Goal: Book appointment/travel/reservation

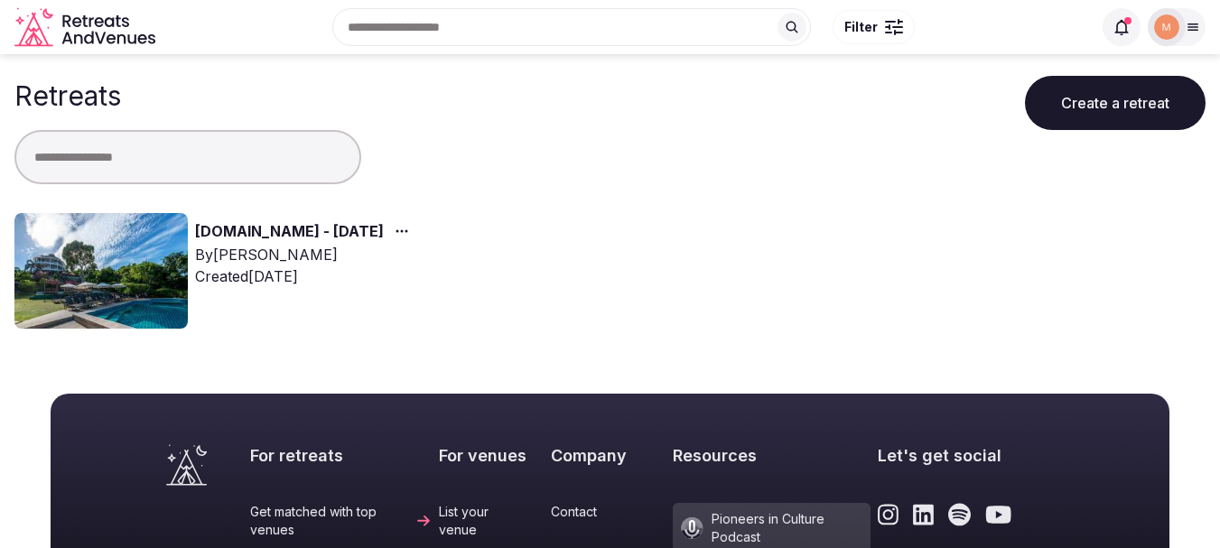
click at [251, 225] on link "[DOMAIN_NAME] - [DATE]" at bounding box center [289, 231] width 189 height 23
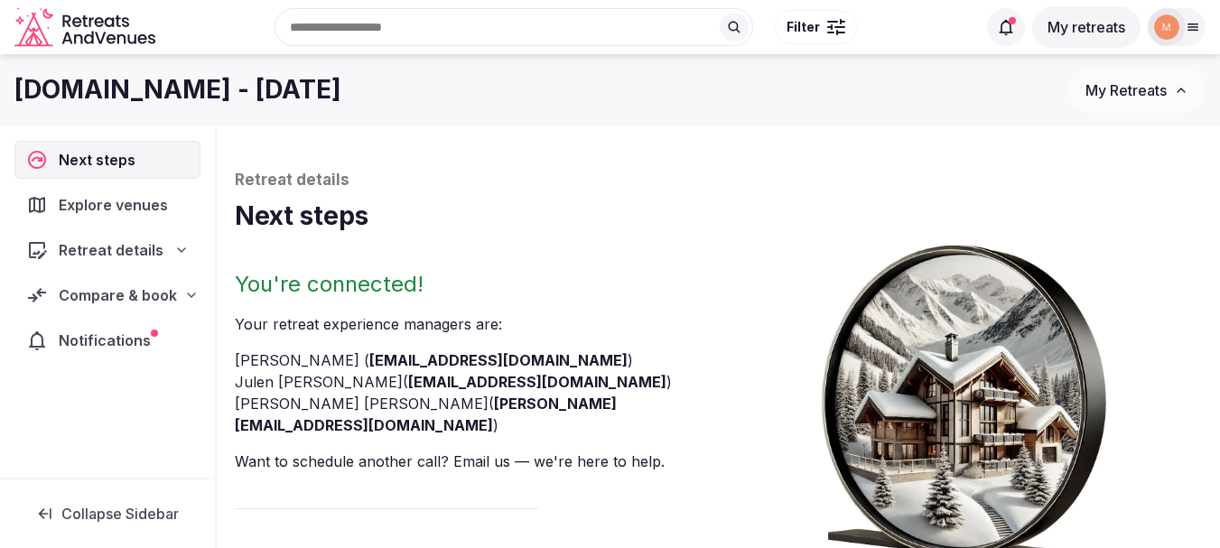
click at [175, 296] on div "Compare & book" at bounding box center [107, 295] width 163 height 22
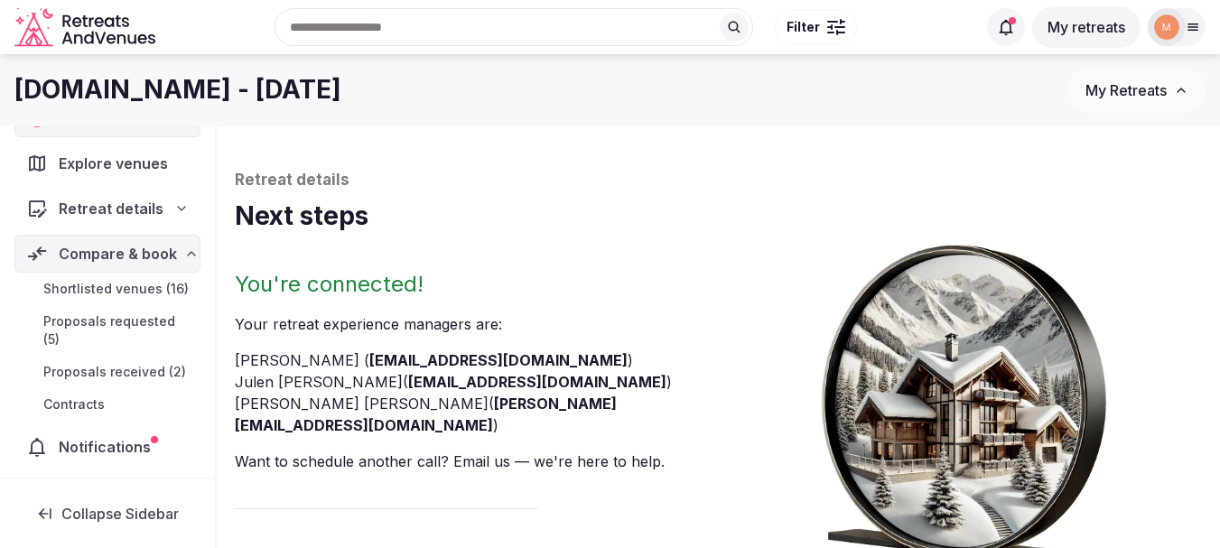
scroll to position [62, 0]
click at [110, 279] on span "Shortlisted venues (16)" at bounding box center [115, 286] width 145 height 18
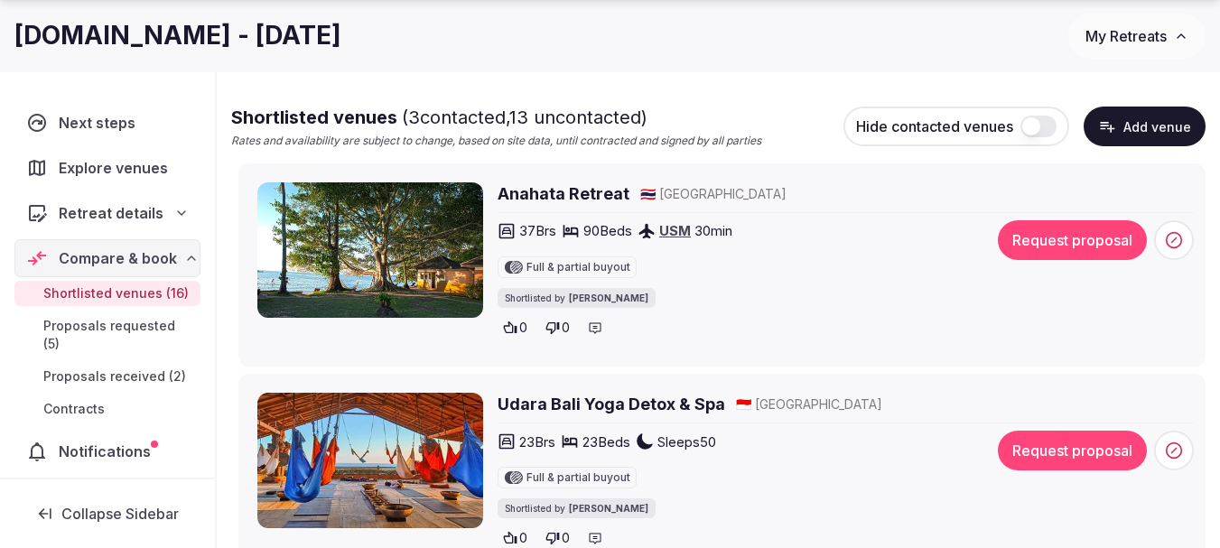
scroll to position [8, 0]
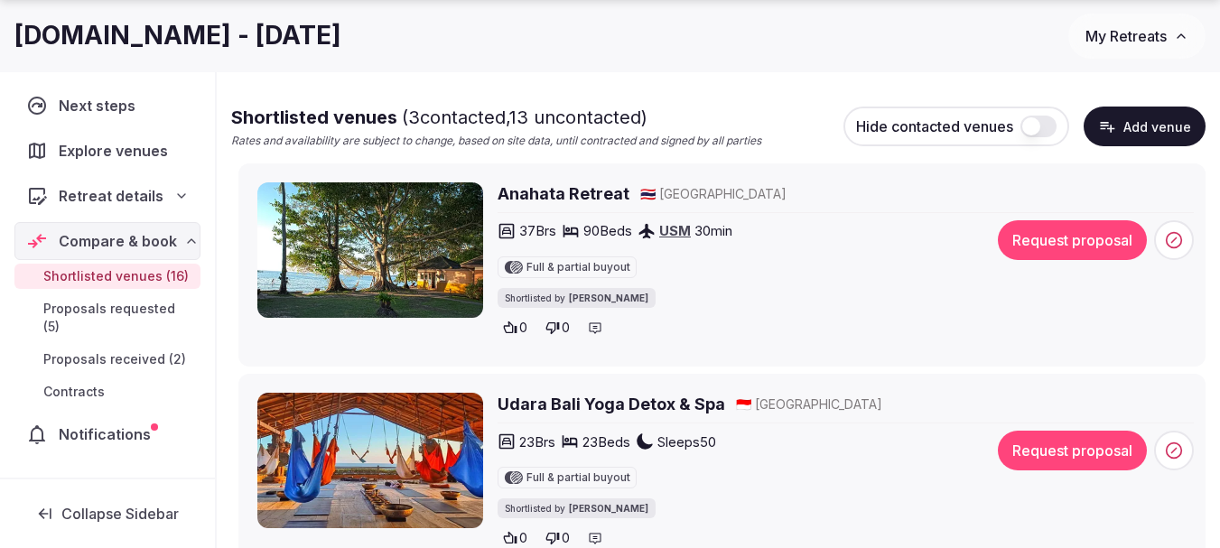
click at [551, 201] on h2 "Anahata Retreat" at bounding box center [564, 193] width 132 height 23
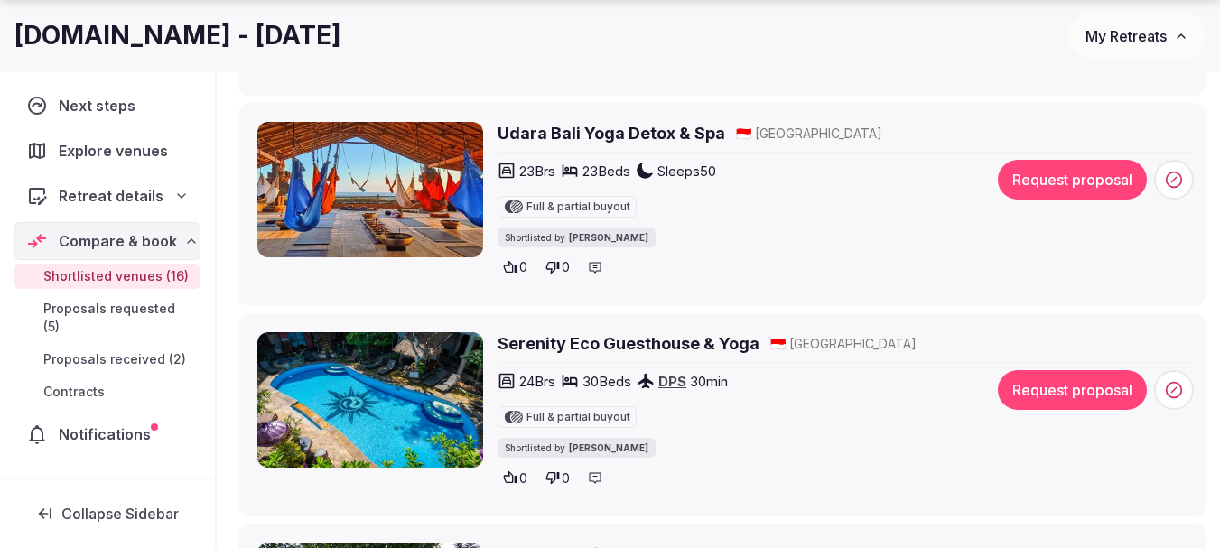
scroll to position [542, 0]
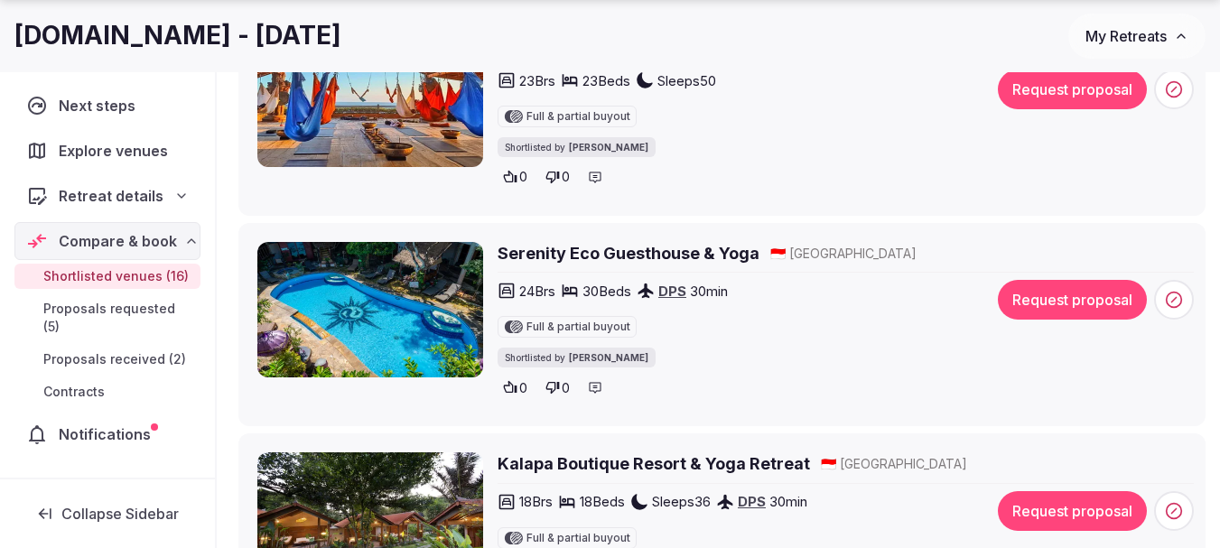
click at [605, 244] on h2 "Serenity Eco Guesthouse & Yoga" at bounding box center [629, 253] width 262 height 23
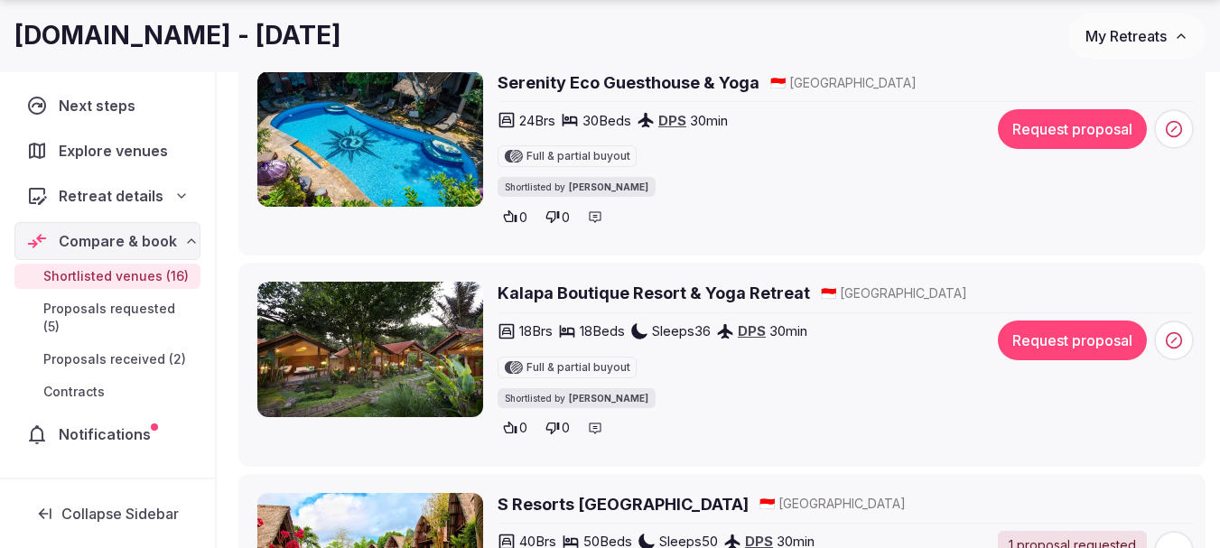
scroll to position [723, 0]
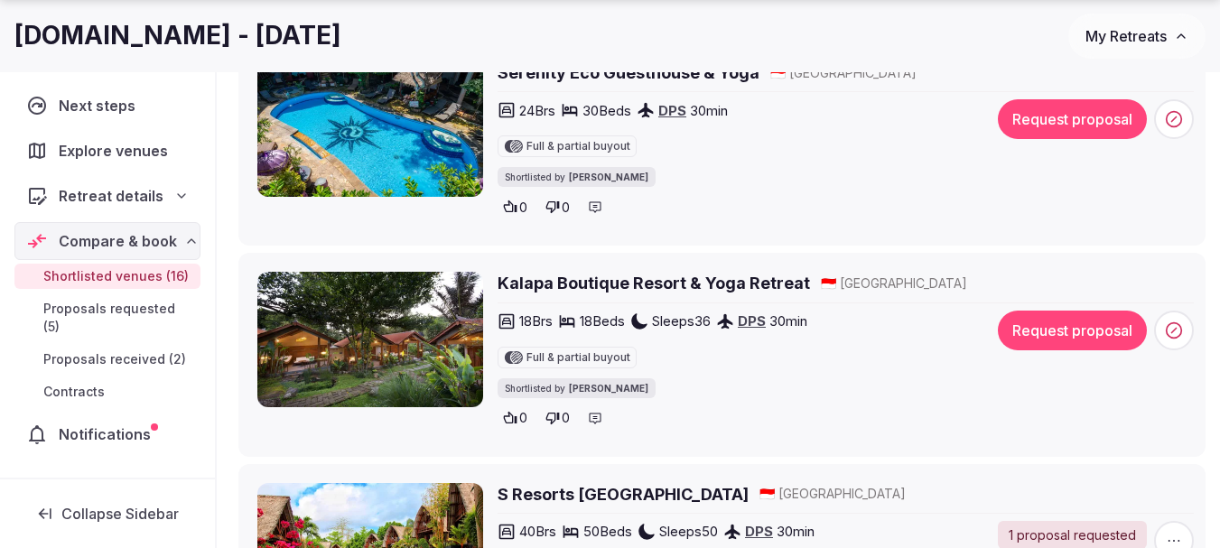
click at [545, 281] on h2 "Kalapa Boutique Resort & Yoga Retreat" at bounding box center [654, 283] width 312 height 23
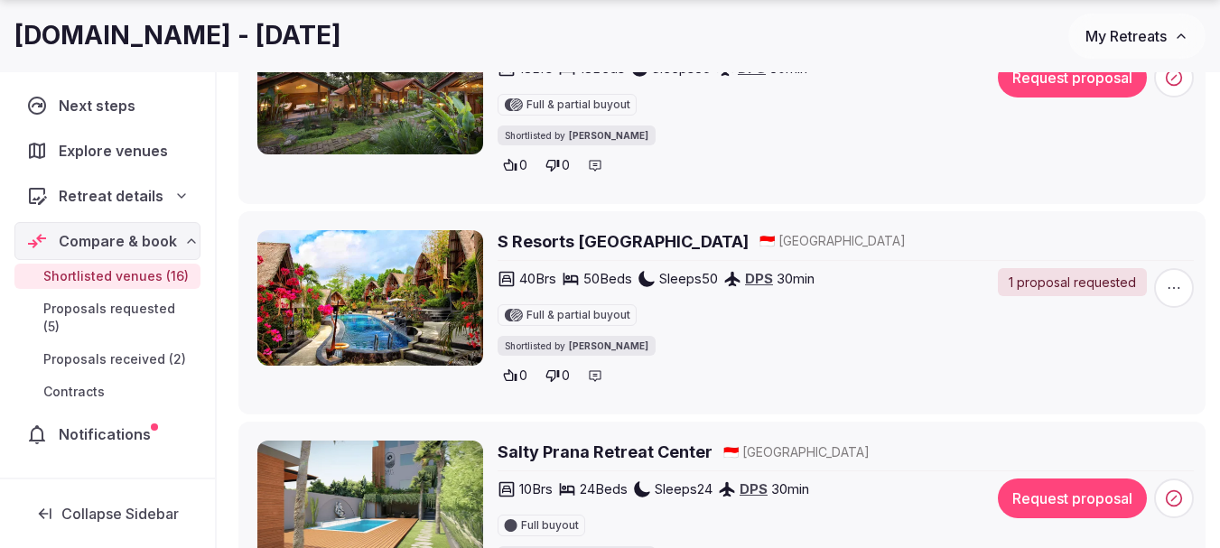
scroll to position [1084, 0]
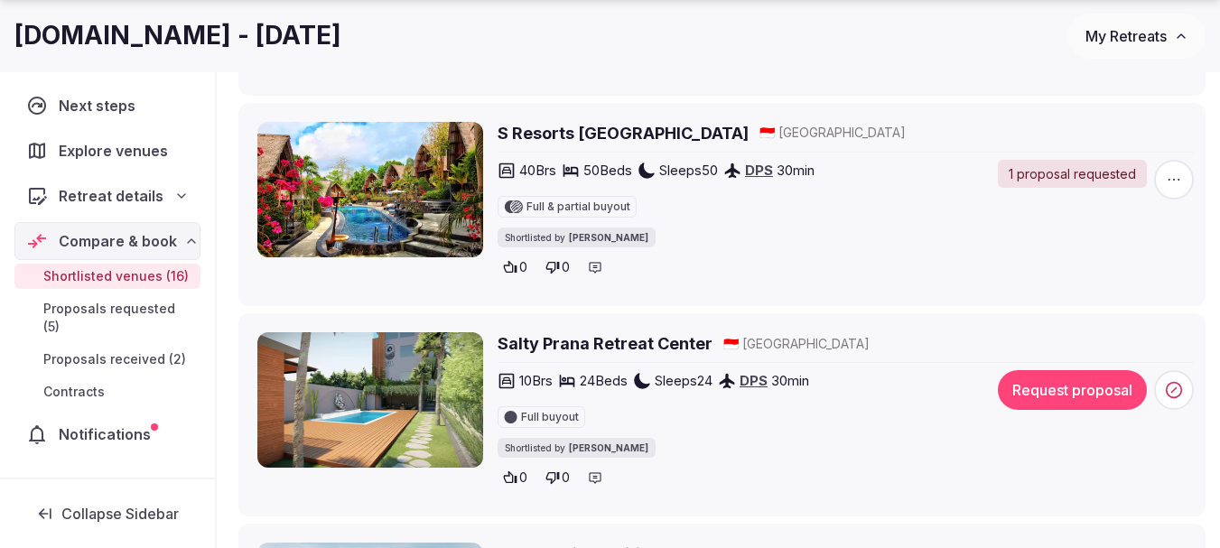
click at [611, 334] on h2 "Salty Prana Retreat Center" at bounding box center [605, 343] width 215 height 23
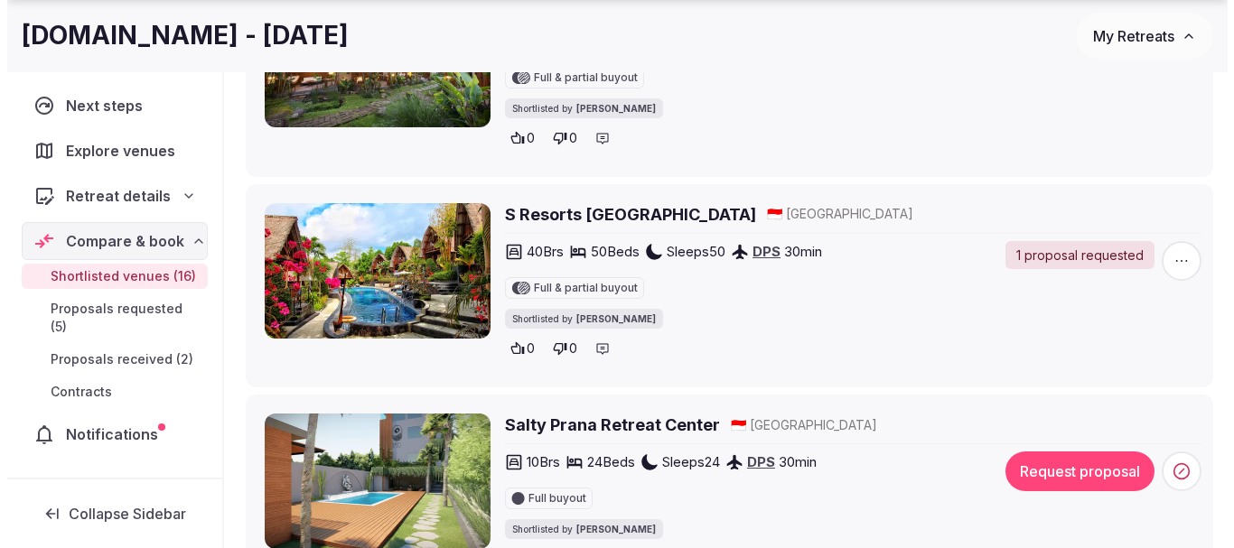
scroll to position [1174, 0]
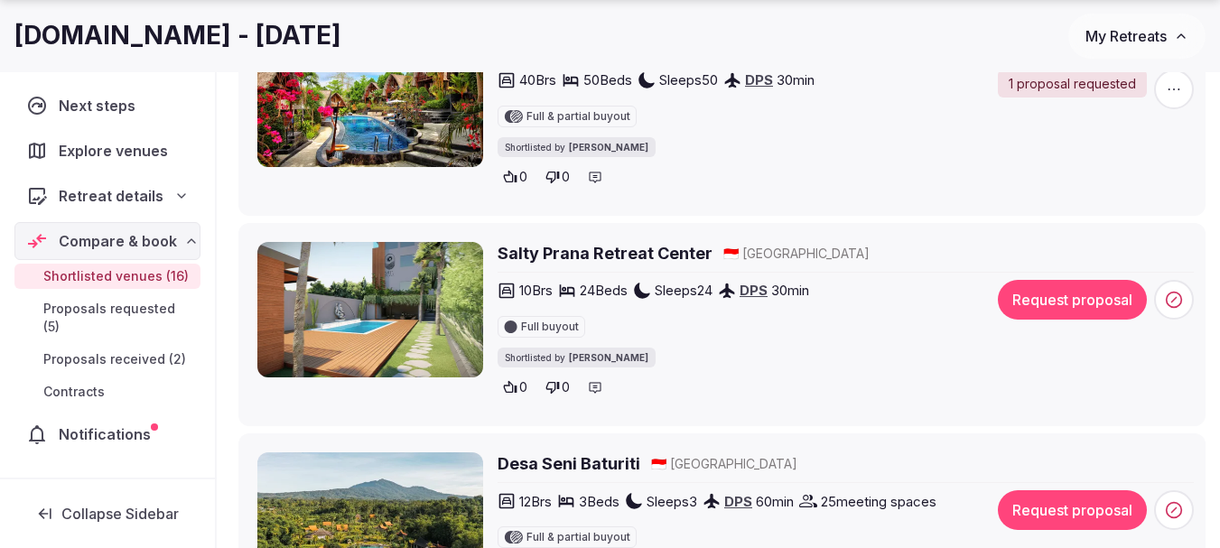
click at [1008, 300] on button "Request proposal" at bounding box center [1072, 300] width 149 height 40
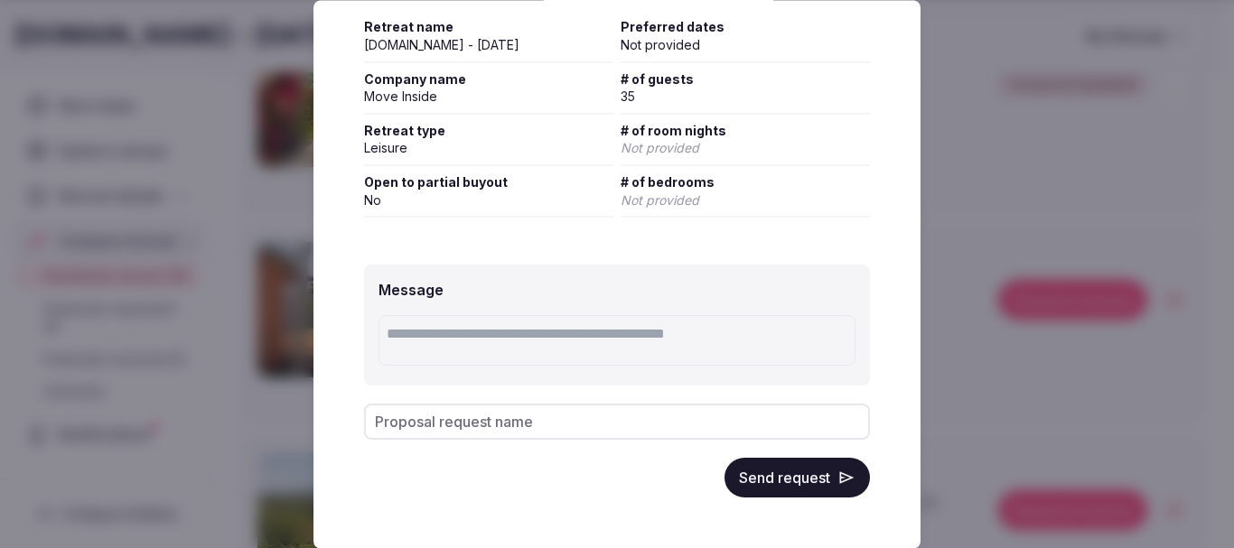
scroll to position [0, 0]
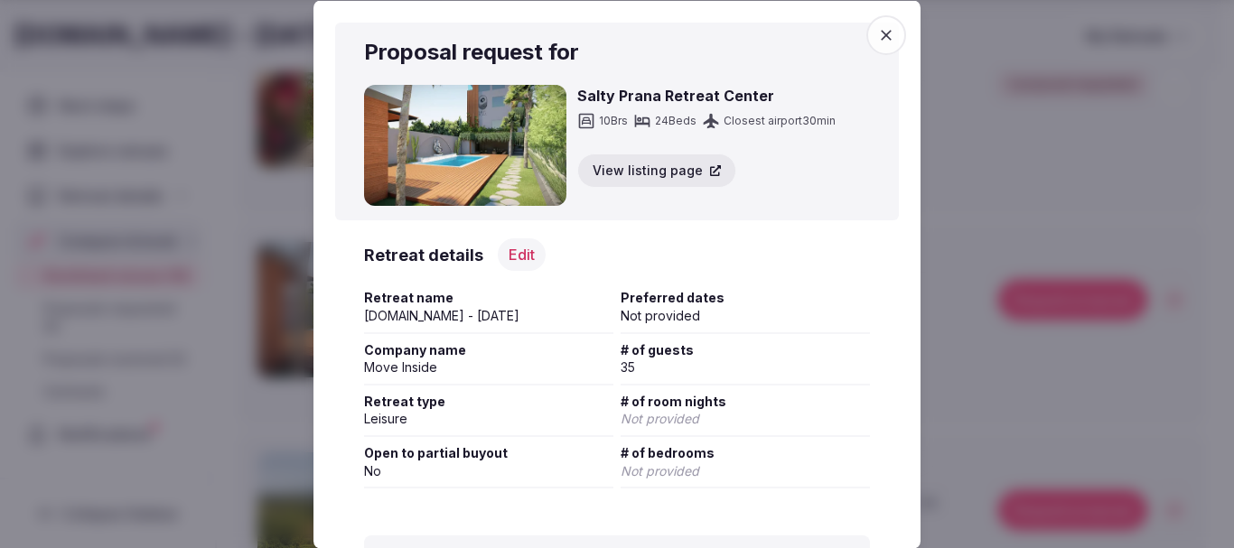
click at [532, 249] on button "Edit" at bounding box center [522, 254] width 48 height 33
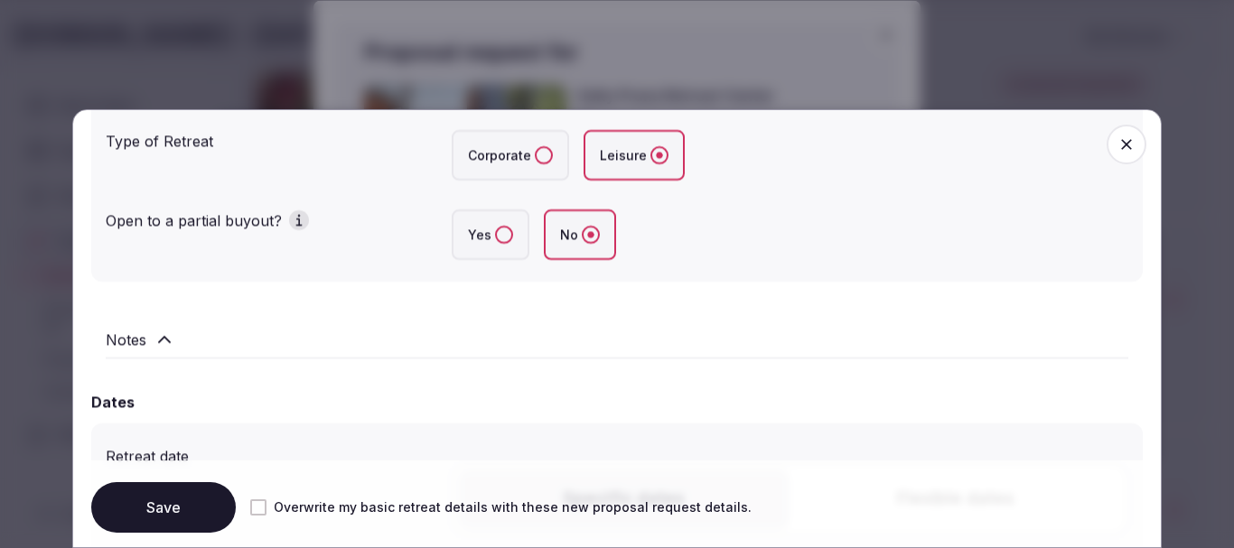
scroll to position [632, 0]
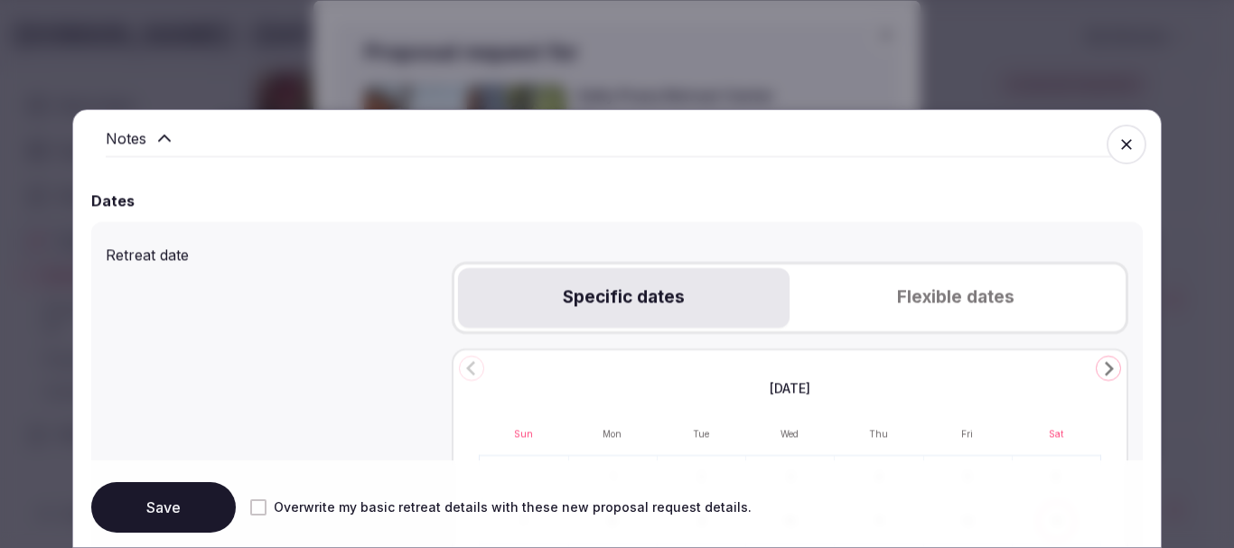
click at [829, 296] on button "Flexible dates" at bounding box center [955, 298] width 332 height 60
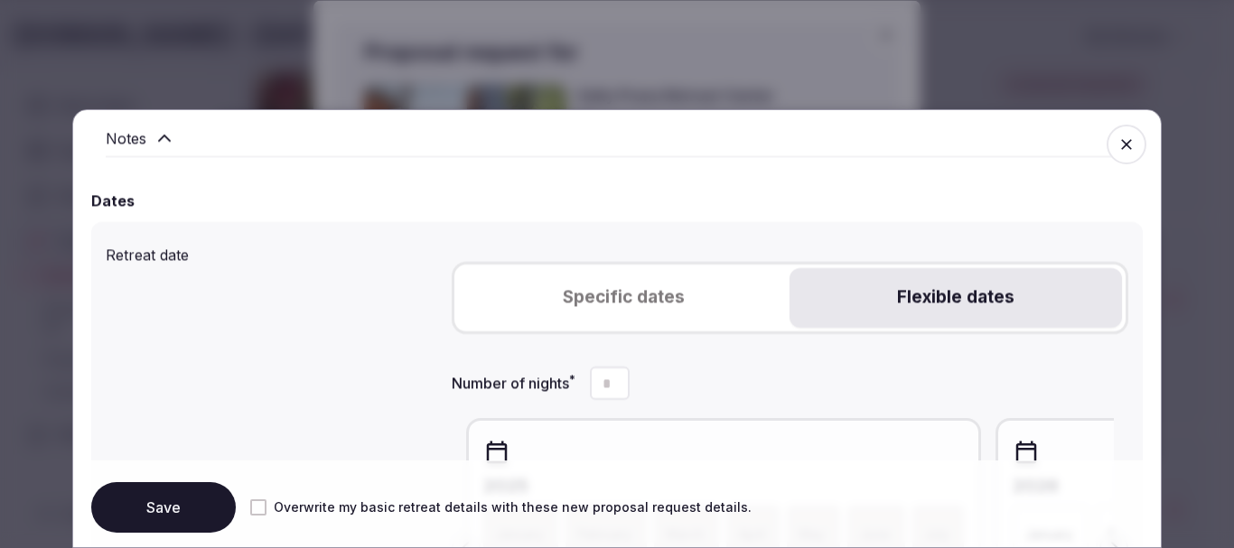
scroll to position [813, 0]
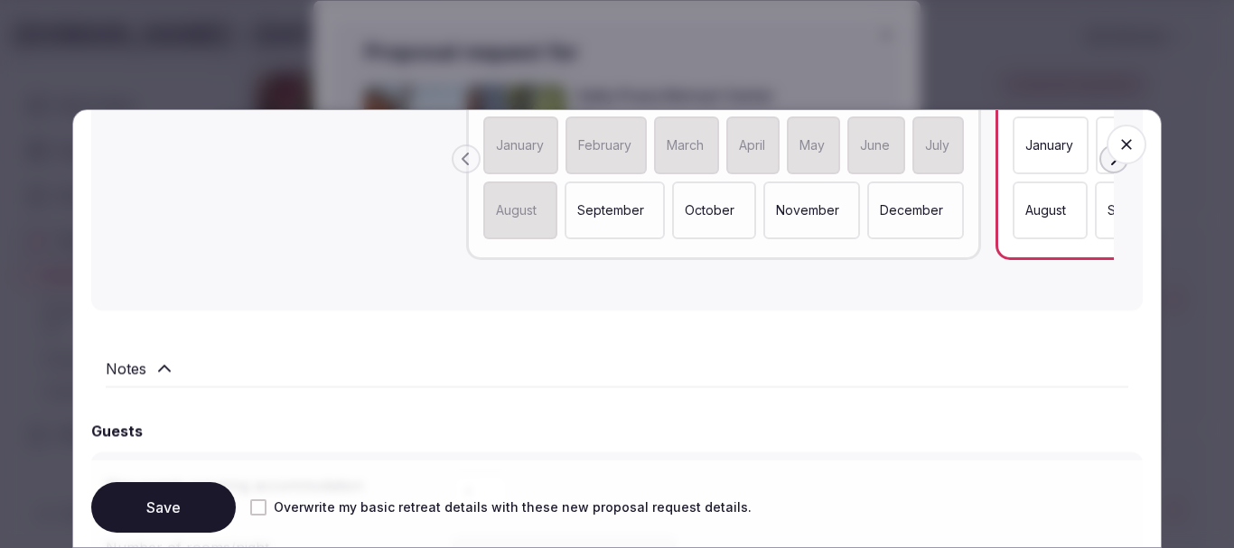
scroll to position [1174, 0]
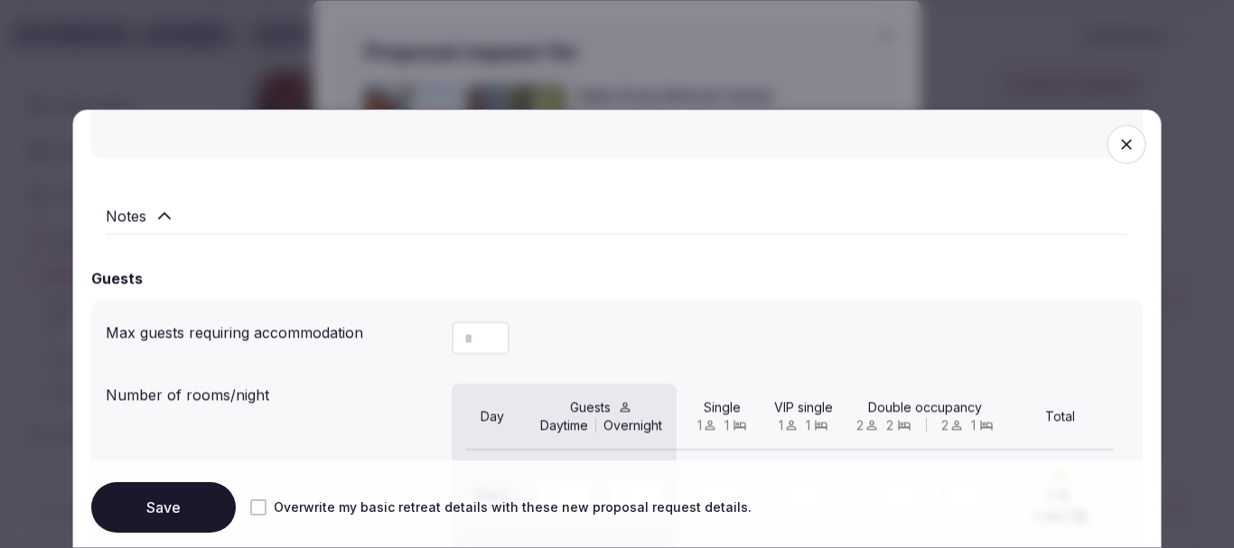
click at [209, 499] on button "Save" at bounding box center [163, 507] width 145 height 51
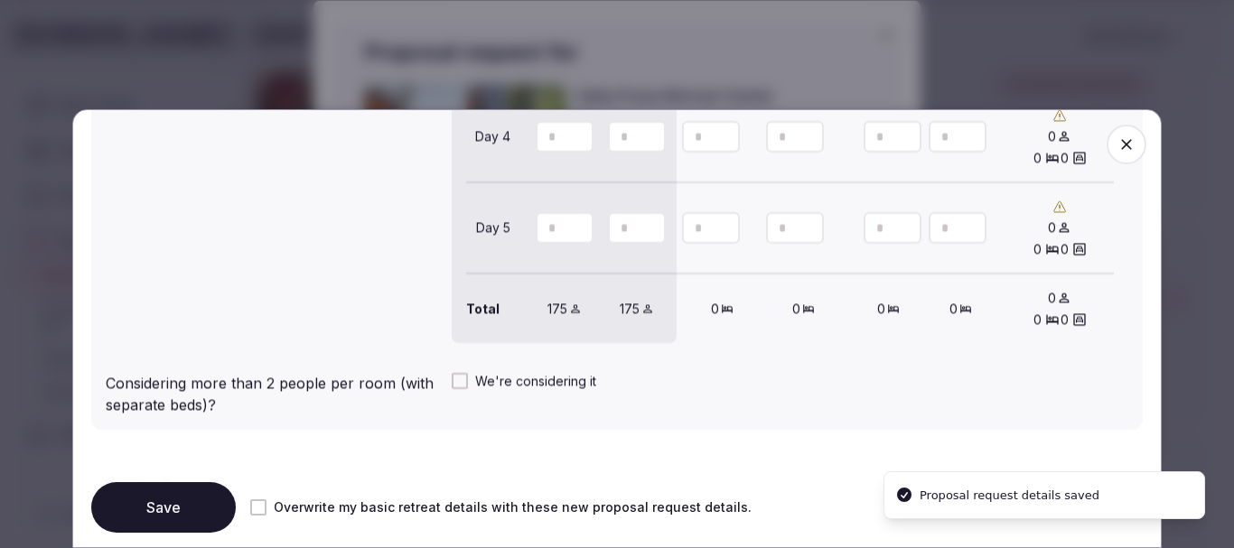
scroll to position [2147, 0]
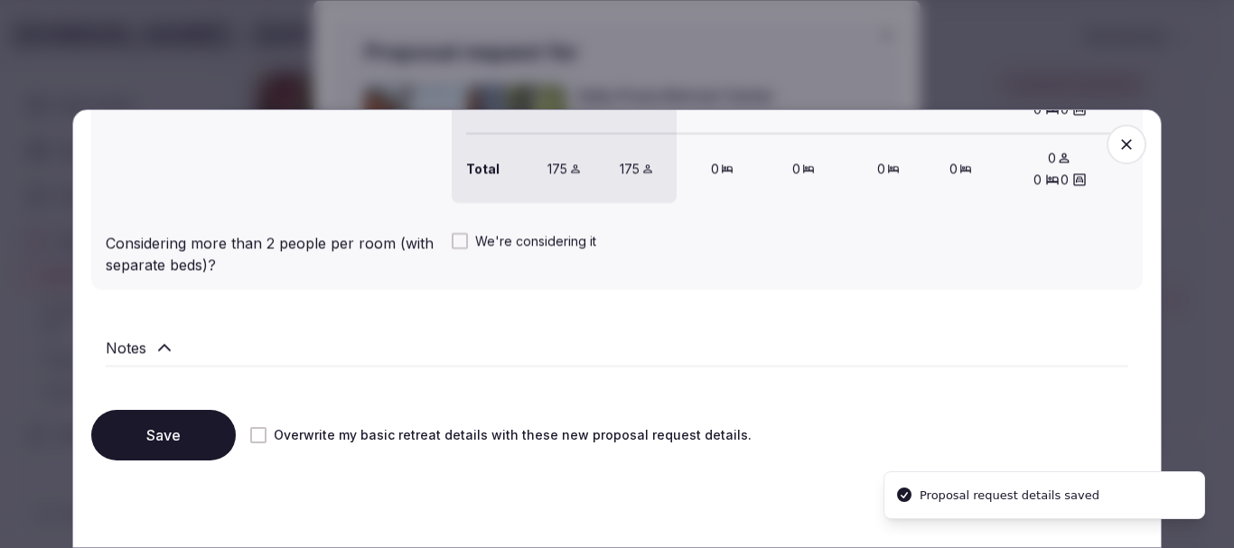
click at [217, 434] on button "Save" at bounding box center [163, 435] width 145 height 51
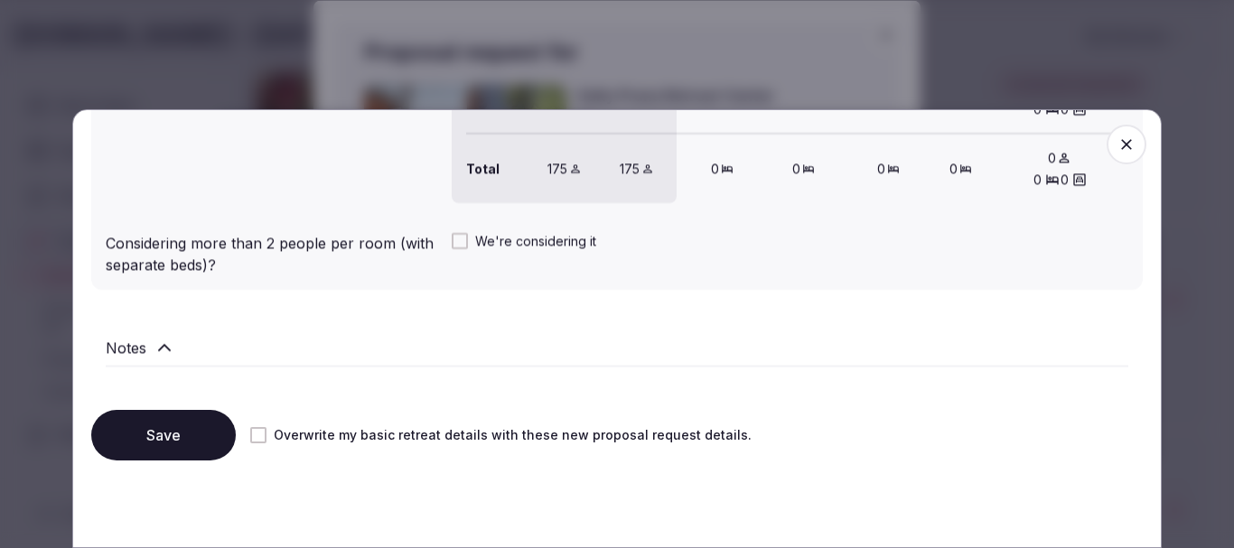
click at [1119, 146] on icon "button" at bounding box center [1126, 144] width 18 height 18
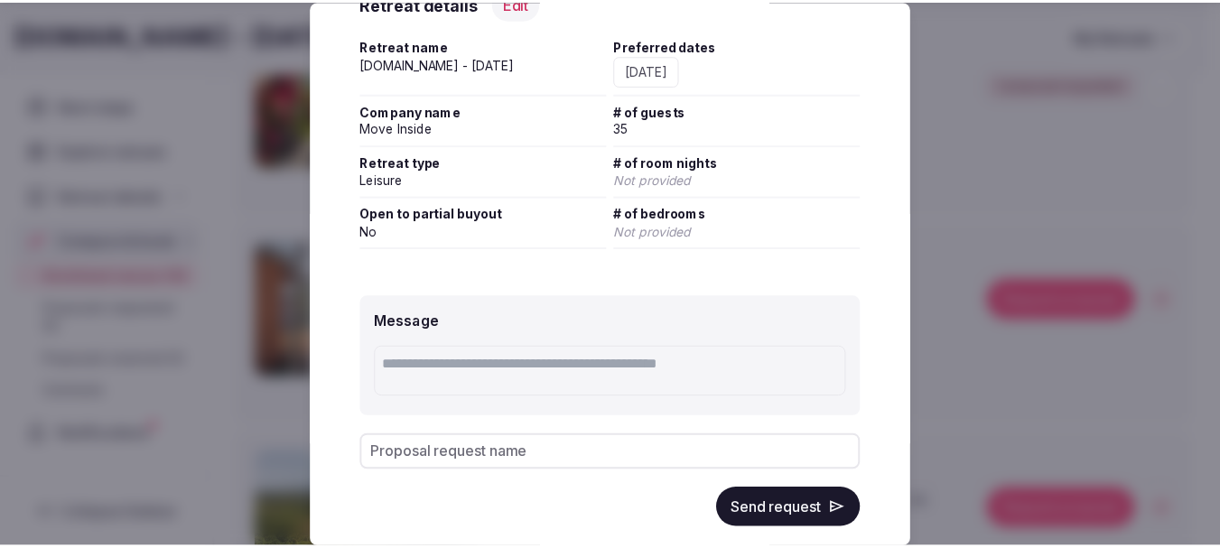
scroll to position [283, 0]
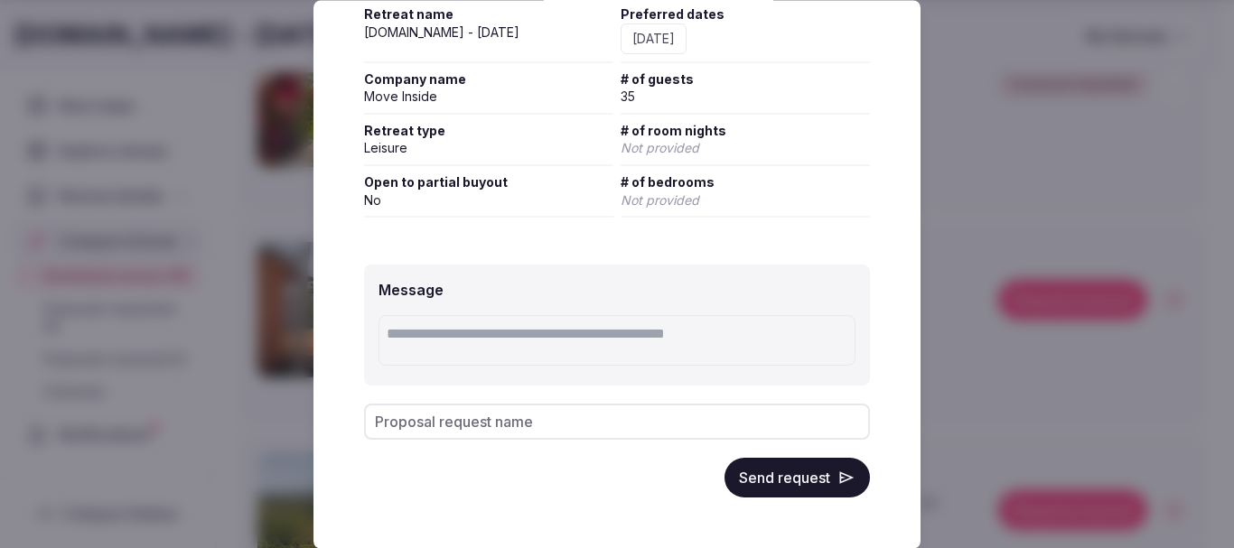
click at [780, 472] on button "Send request" at bounding box center [796, 479] width 145 height 40
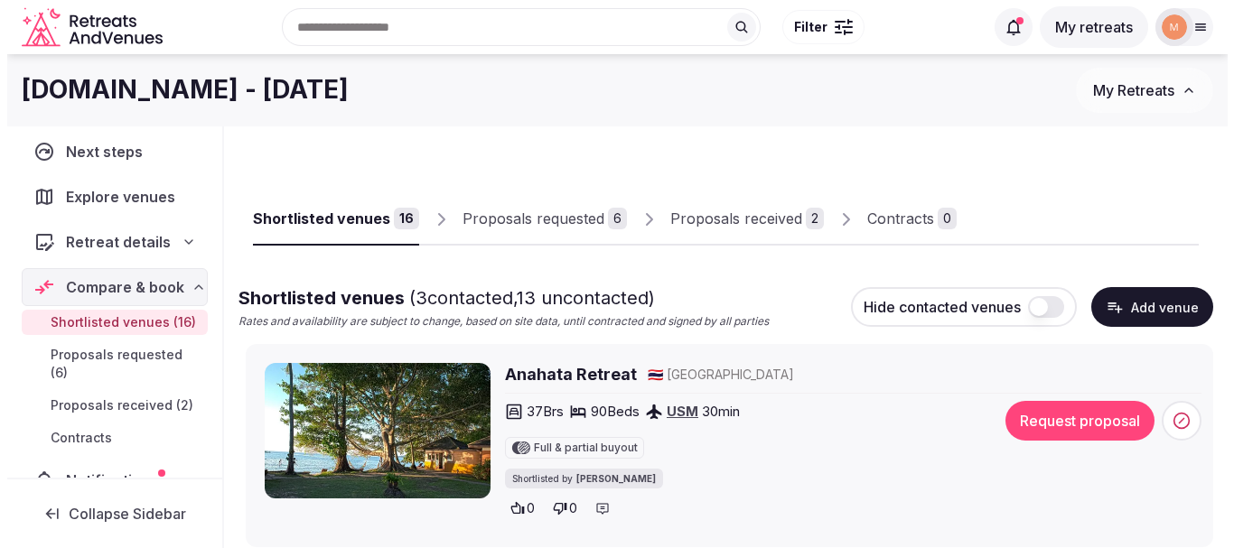
scroll to position [90, 0]
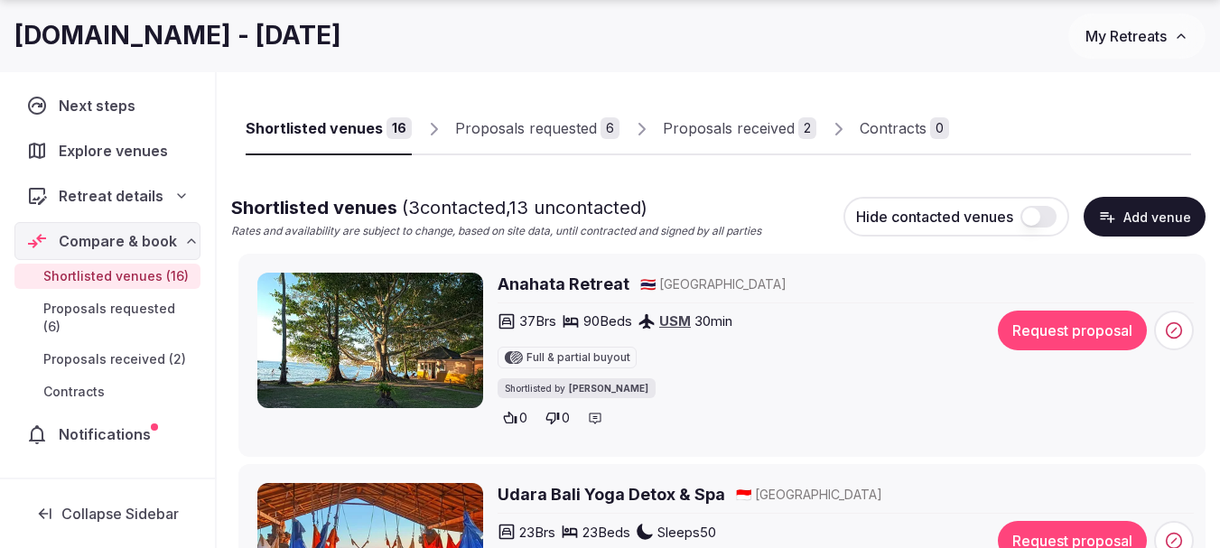
click at [1005, 322] on button "Request proposal" at bounding box center [1072, 331] width 149 height 40
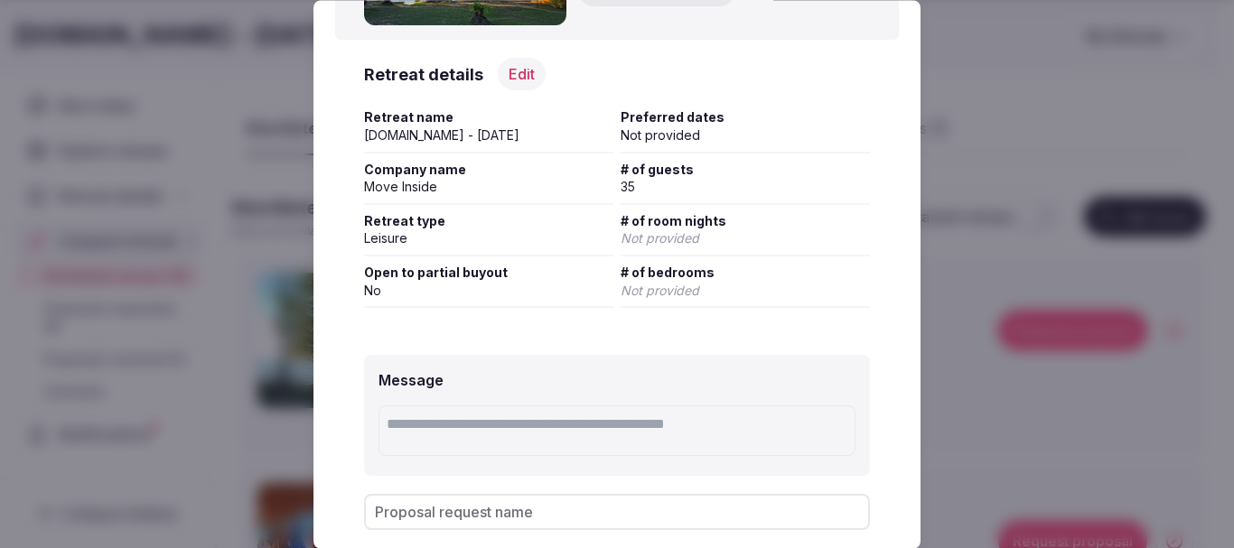
scroll to position [181, 0]
click at [533, 67] on button "Edit" at bounding box center [522, 74] width 48 height 33
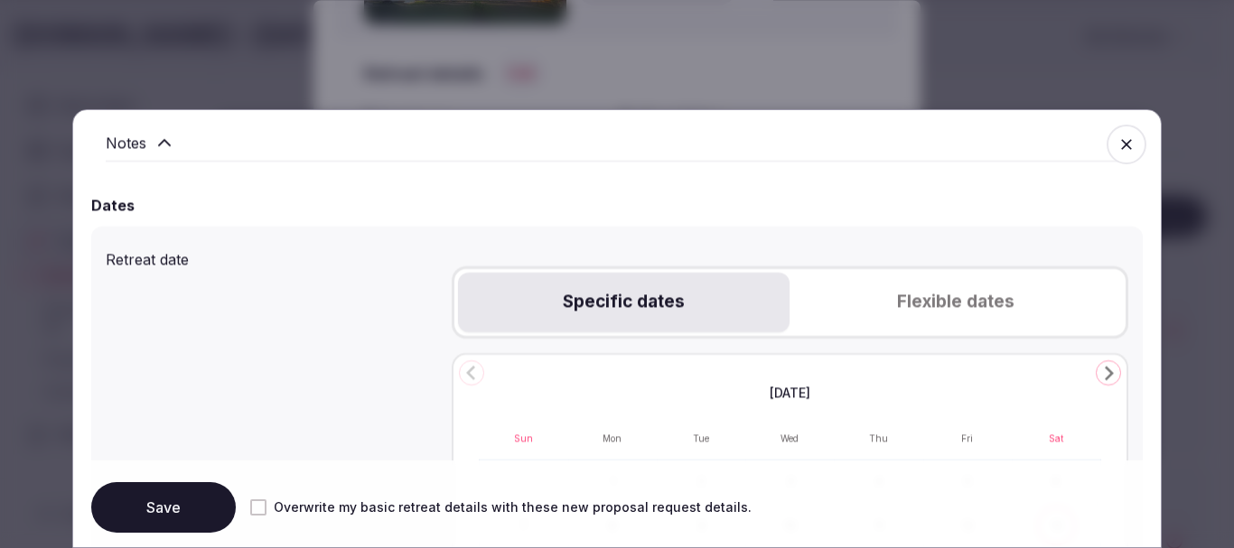
scroll to position [632, 0]
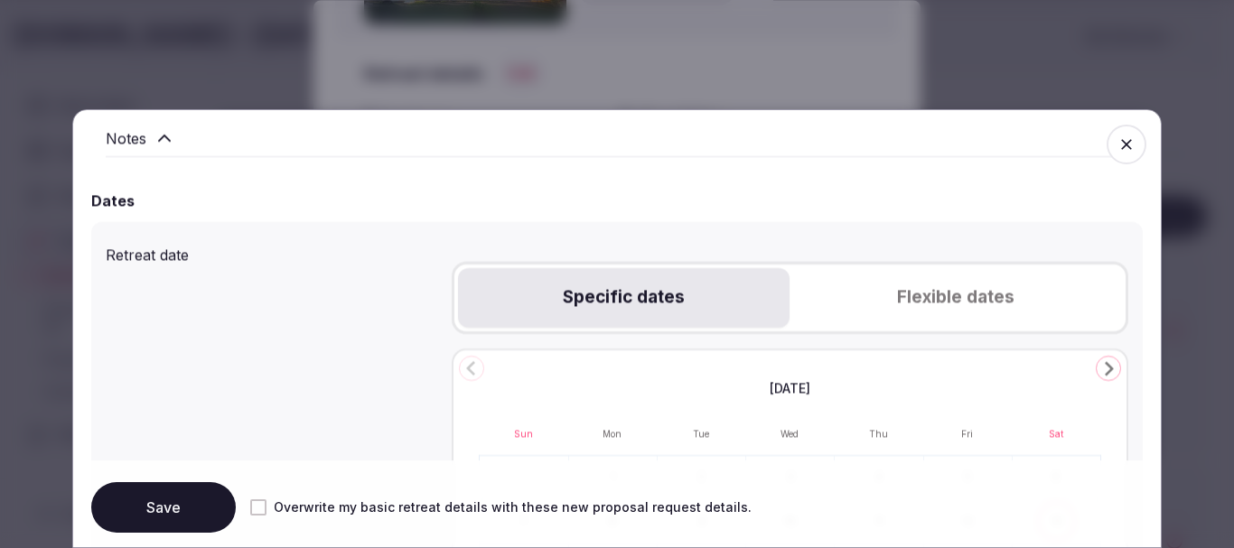
click at [872, 298] on button "Flexible dates" at bounding box center [955, 298] width 332 height 60
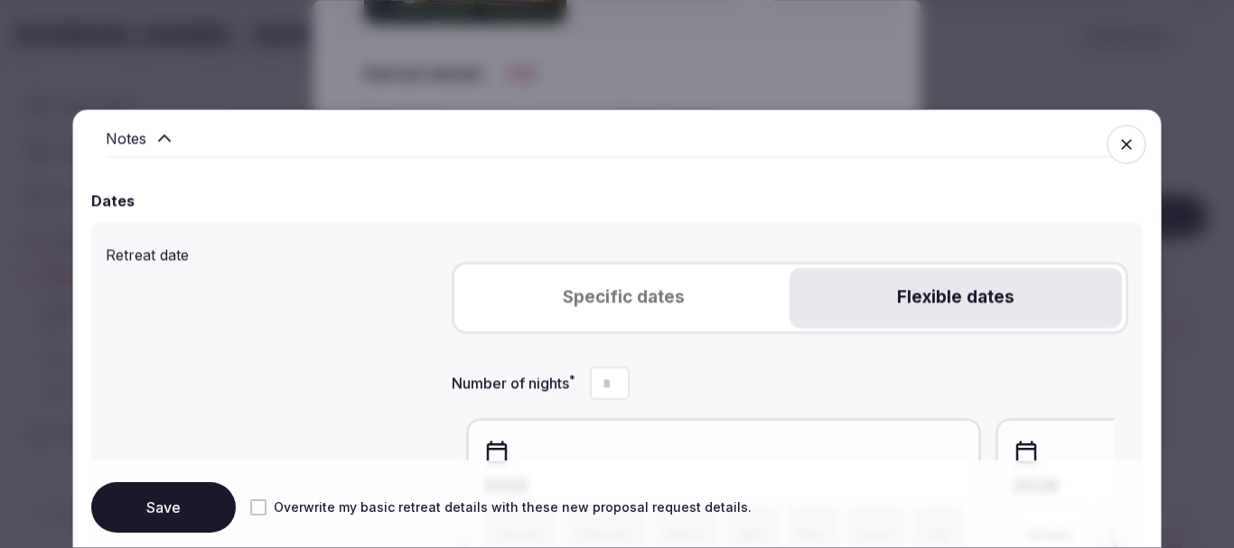
scroll to position [903, 0]
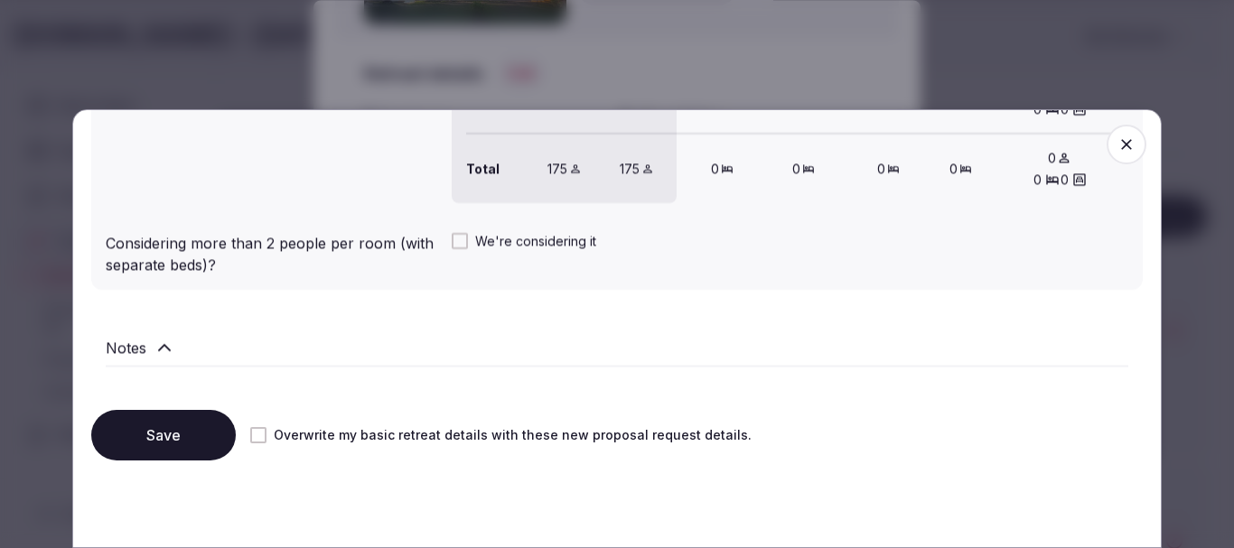
scroll to position [2147, 0]
click at [135, 440] on button "Save" at bounding box center [163, 435] width 145 height 51
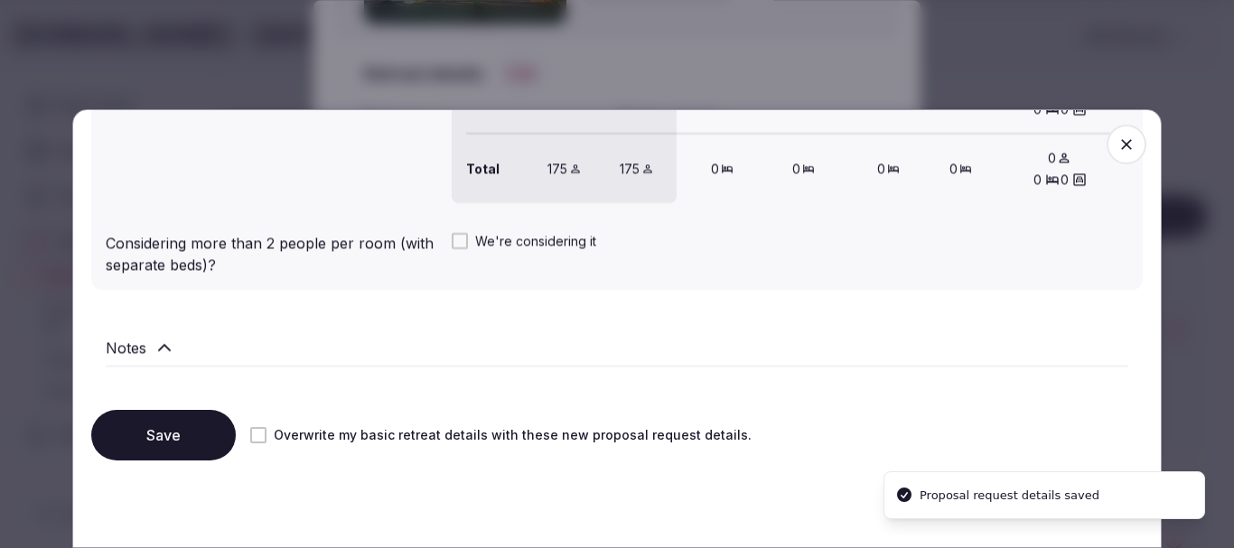
click at [1106, 135] on span "button" at bounding box center [1126, 145] width 40 height 40
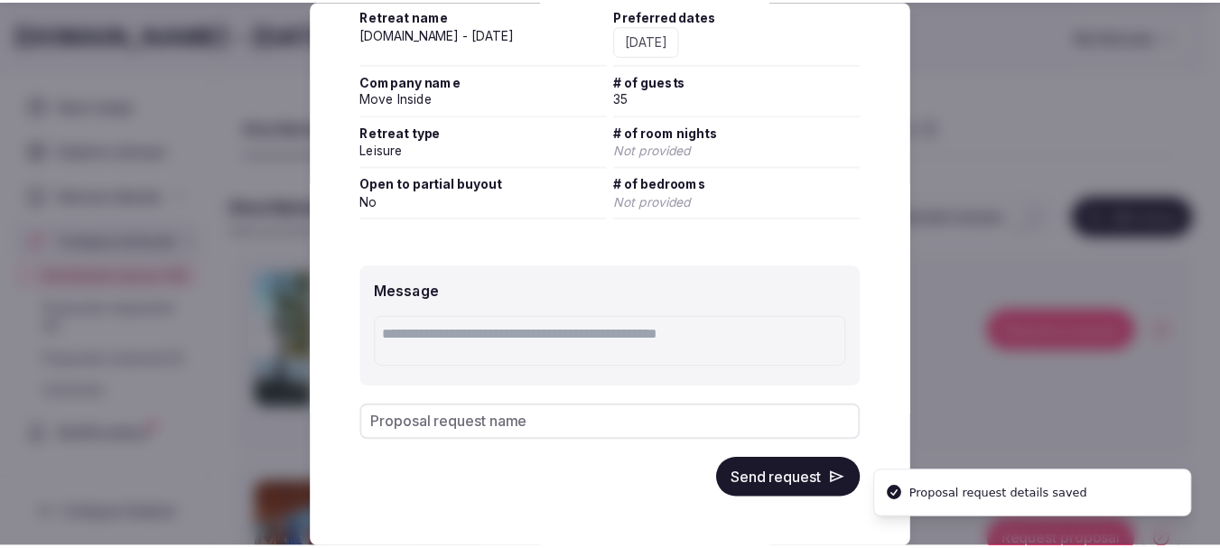
scroll to position [283, 0]
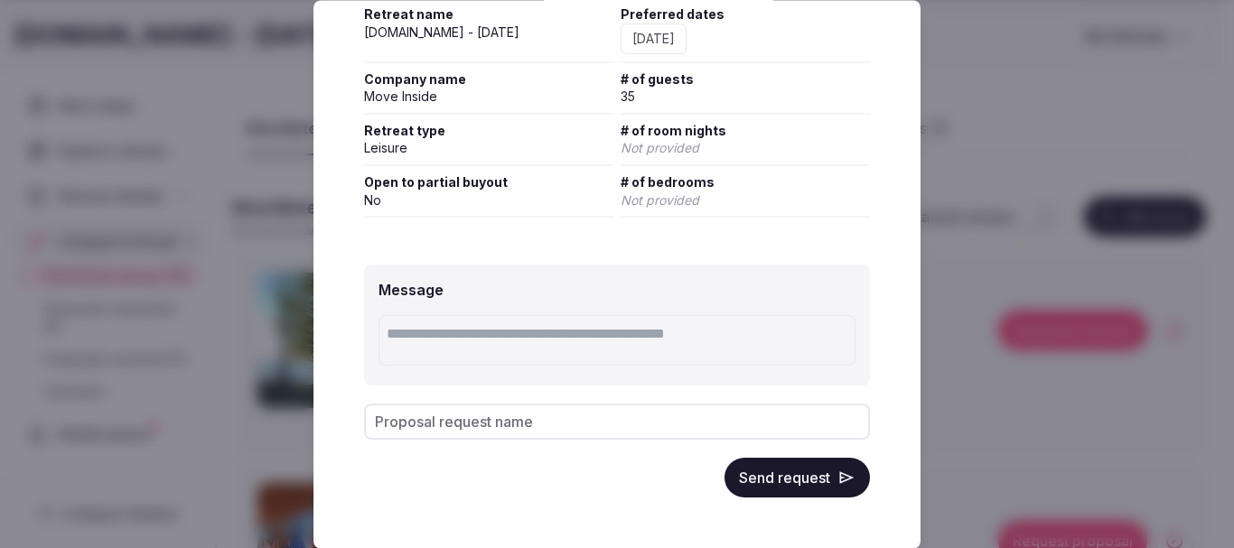
click at [761, 483] on button "Send request" at bounding box center [796, 479] width 145 height 40
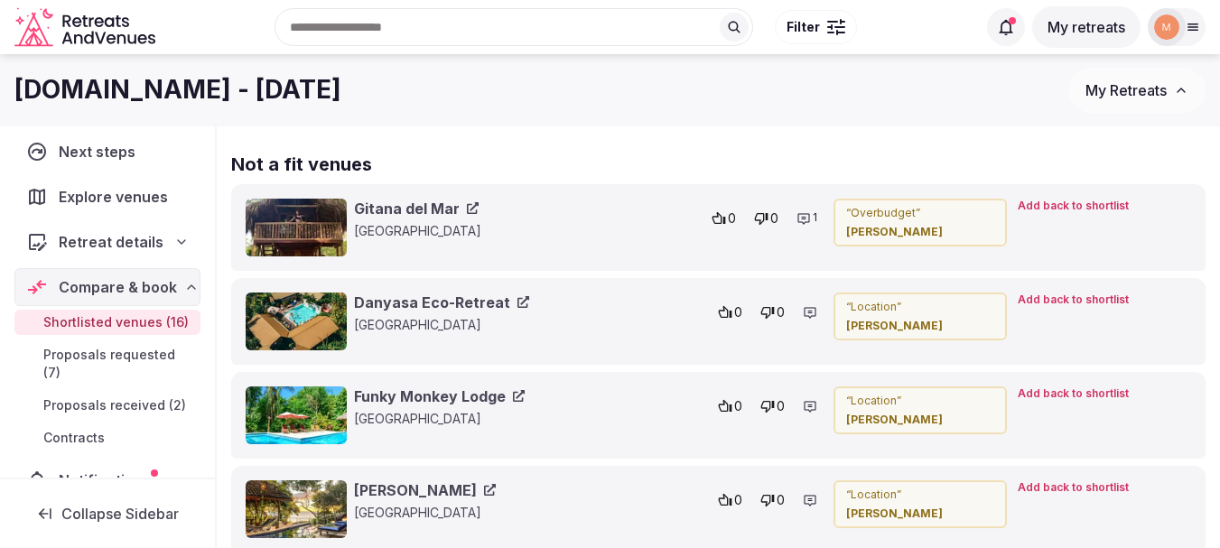
scroll to position [3161, 0]
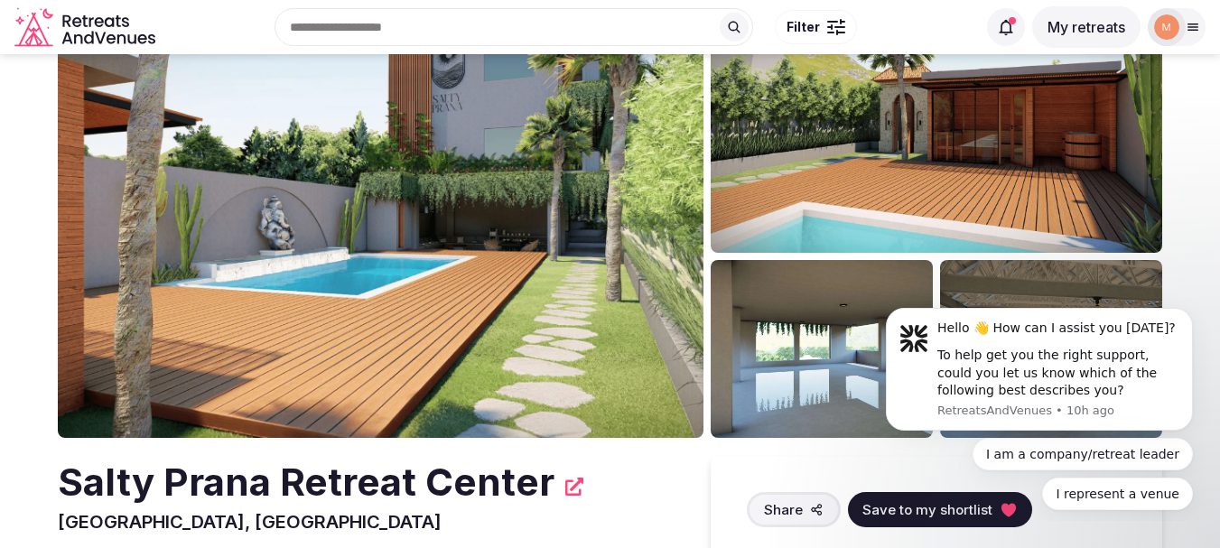
click at [844, 325] on img at bounding box center [822, 349] width 222 height 178
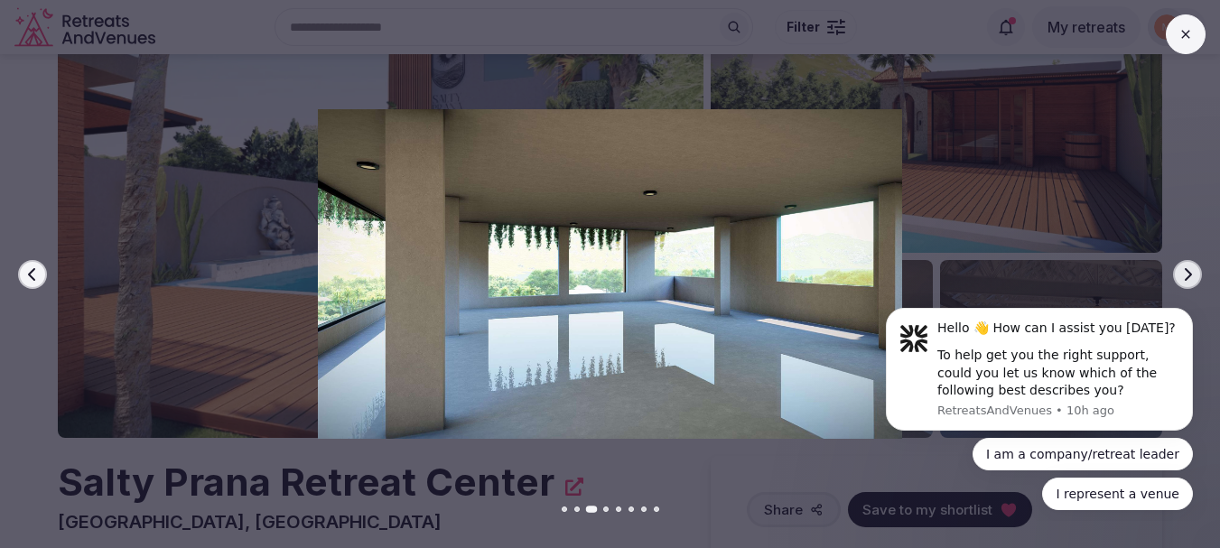
click at [1185, 271] on icon "button" at bounding box center [1187, 274] width 14 height 14
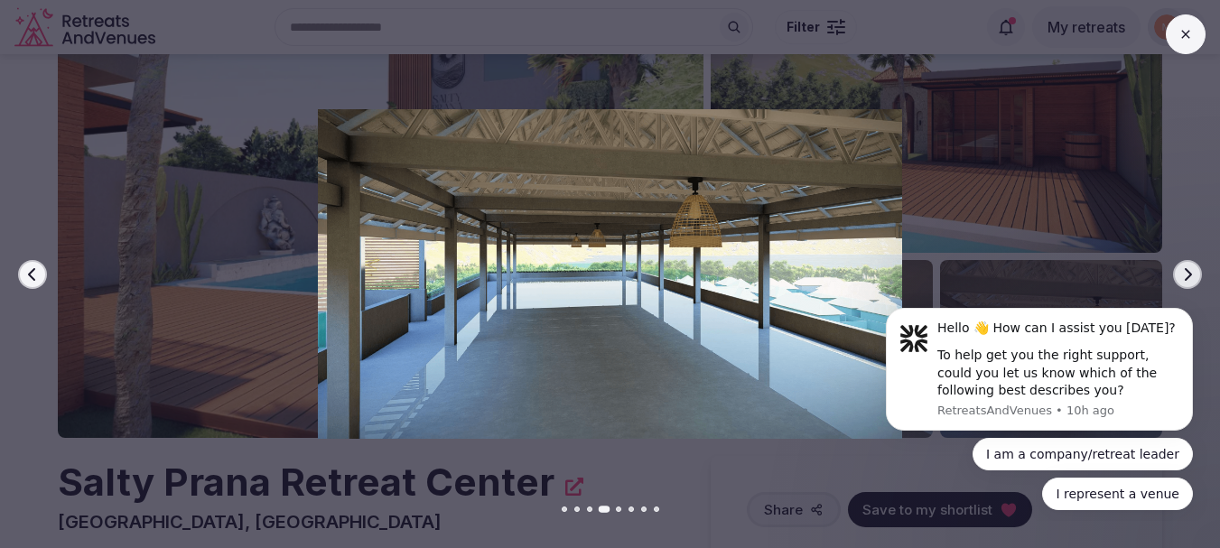
click at [1185, 271] on icon "button" at bounding box center [1187, 274] width 14 height 14
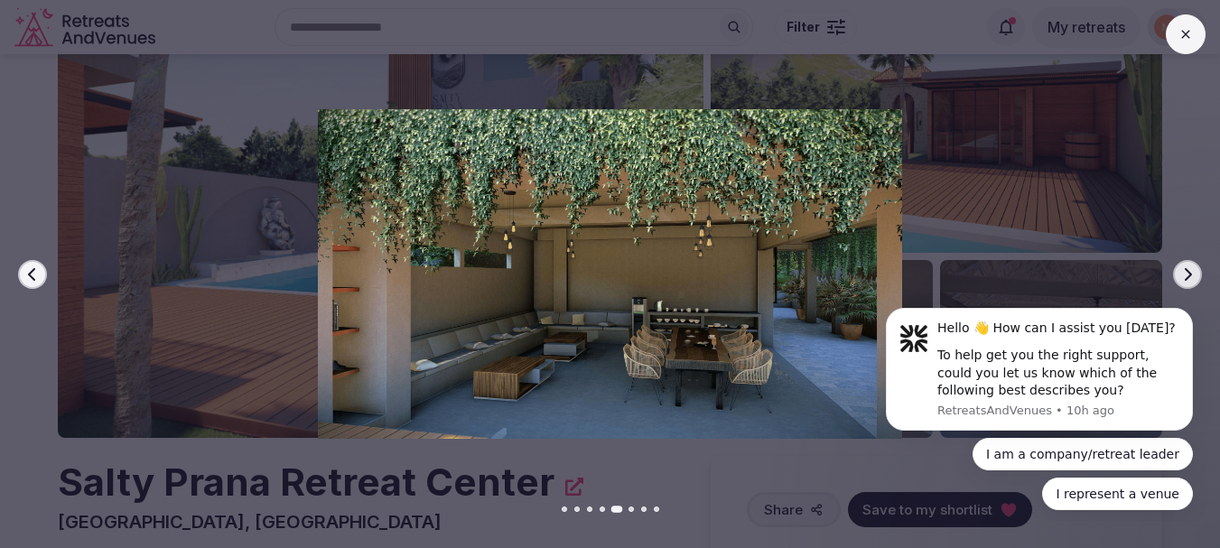
click at [1185, 271] on icon "button" at bounding box center [1187, 274] width 14 height 14
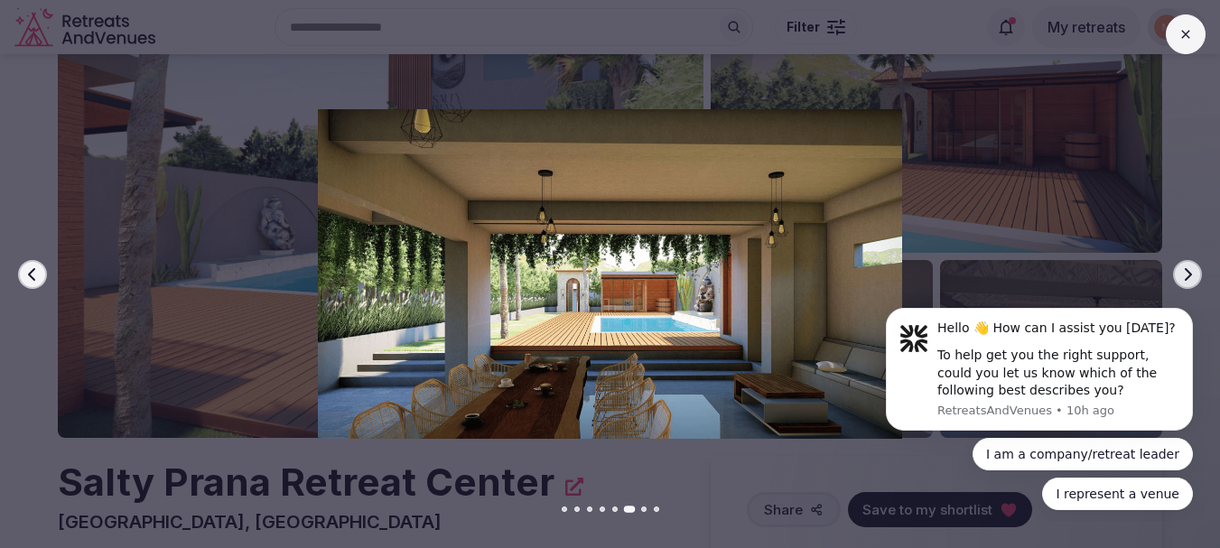
click at [1185, 271] on icon "button" at bounding box center [1187, 274] width 14 height 14
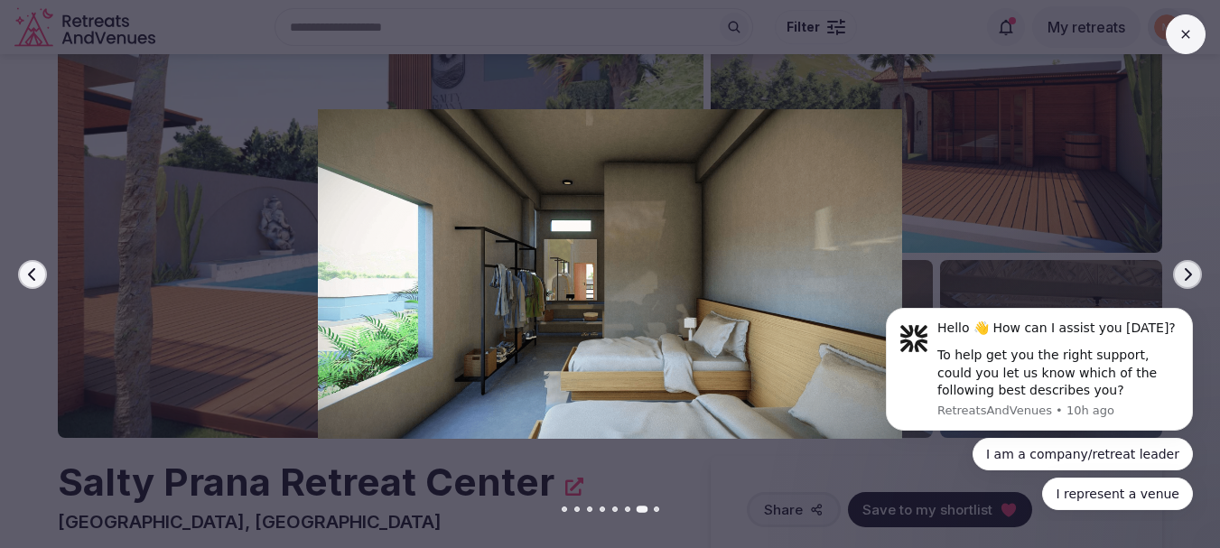
click at [1185, 271] on icon "button" at bounding box center [1187, 274] width 14 height 14
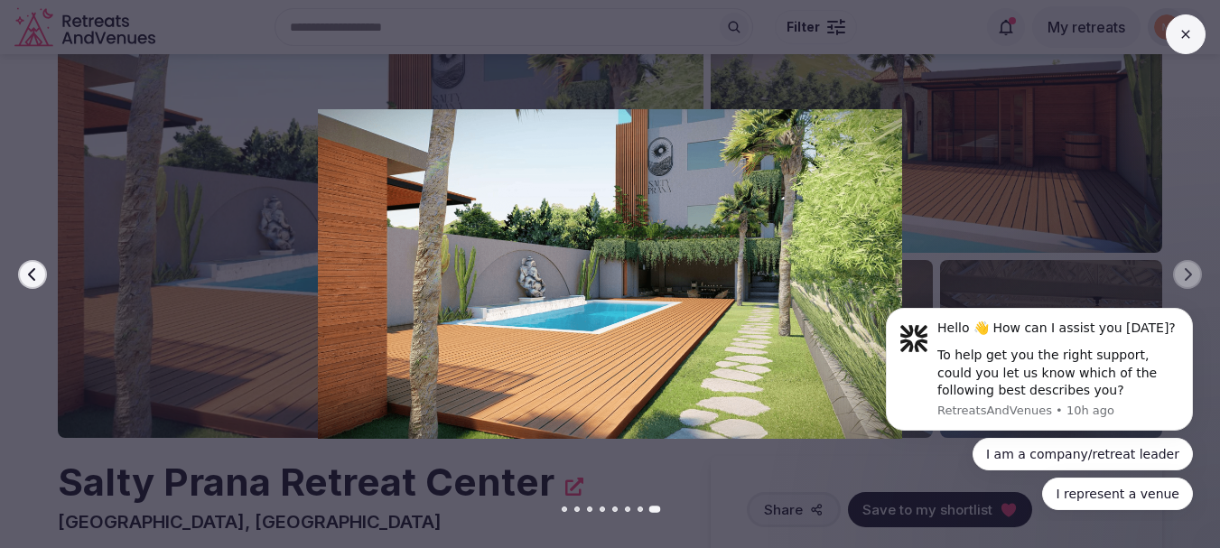
click at [1198, 36] on button at bounding box center [1186, 34] width 40 height 40
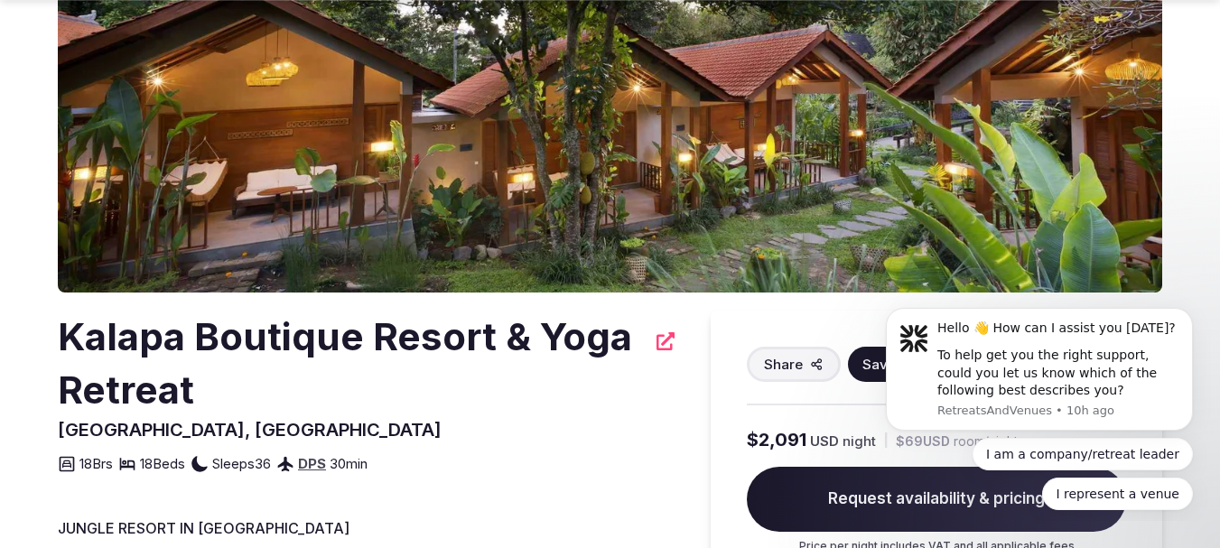
scroll to position [271, 0]
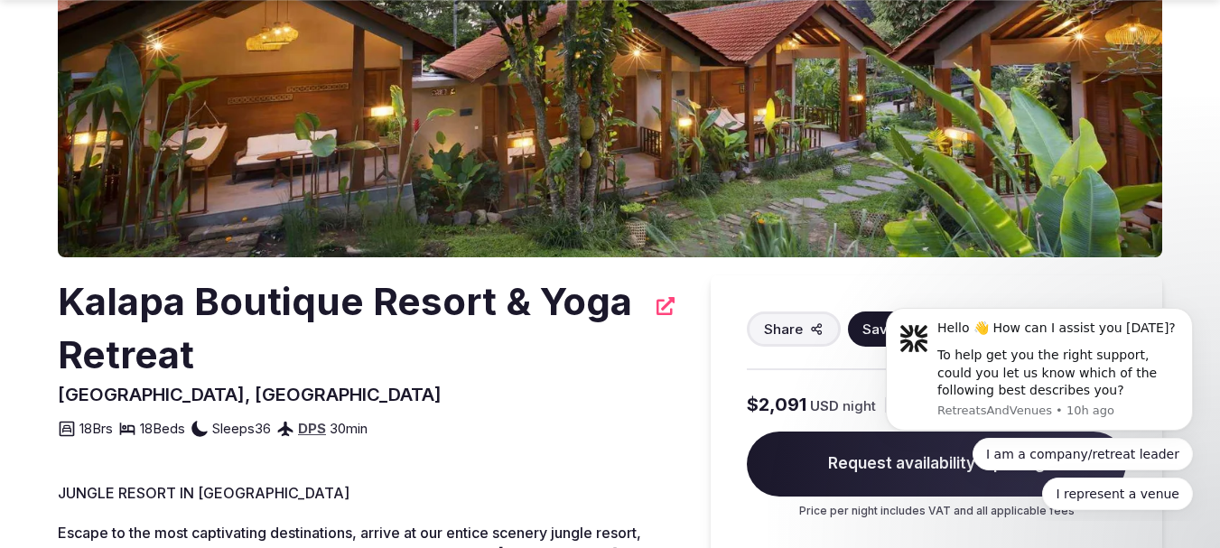
click at [767, 159] on img at bounding box center [610, 38] width 1105 height 438
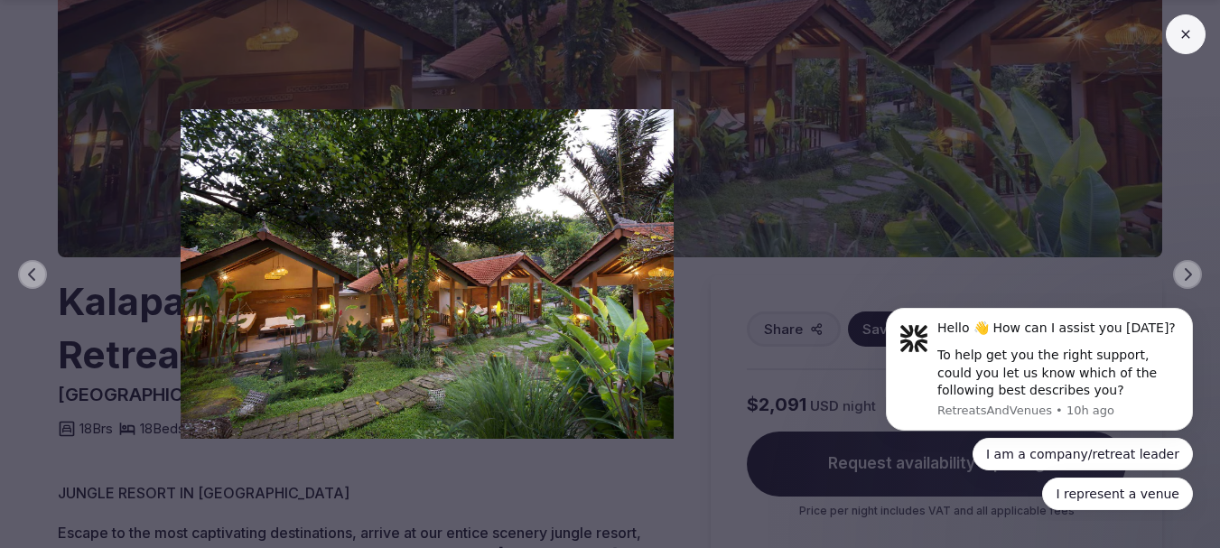
click at [1197, 34] on button at bounding box center [1186, 34] width 40 height 40
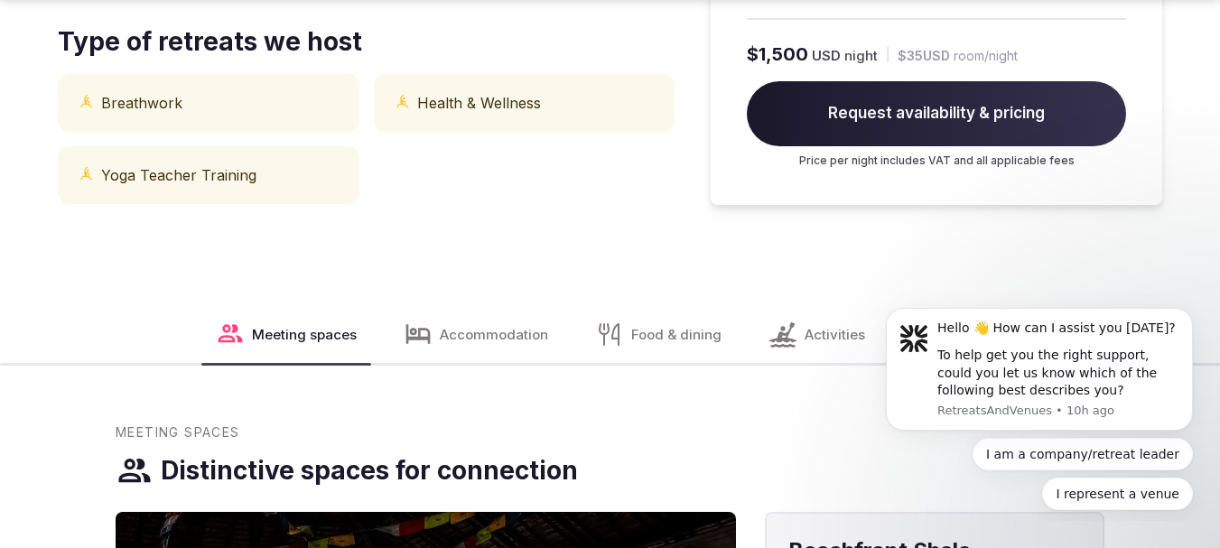
scroll to position [1264, 0]
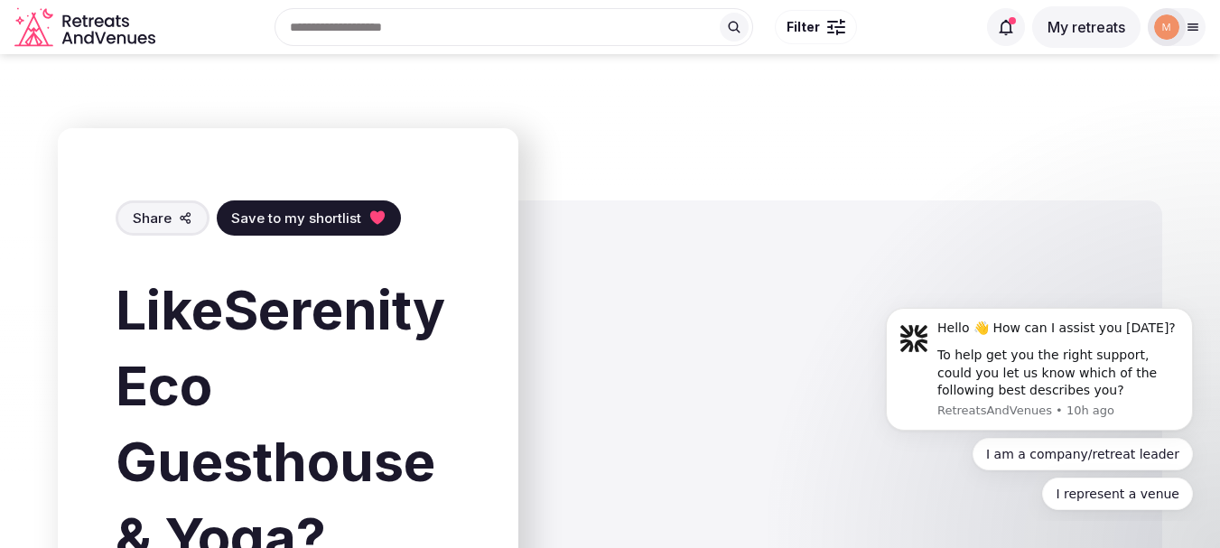
scroll to position [2800, 0]
